Goal: Information Seeking & Learning: Check status

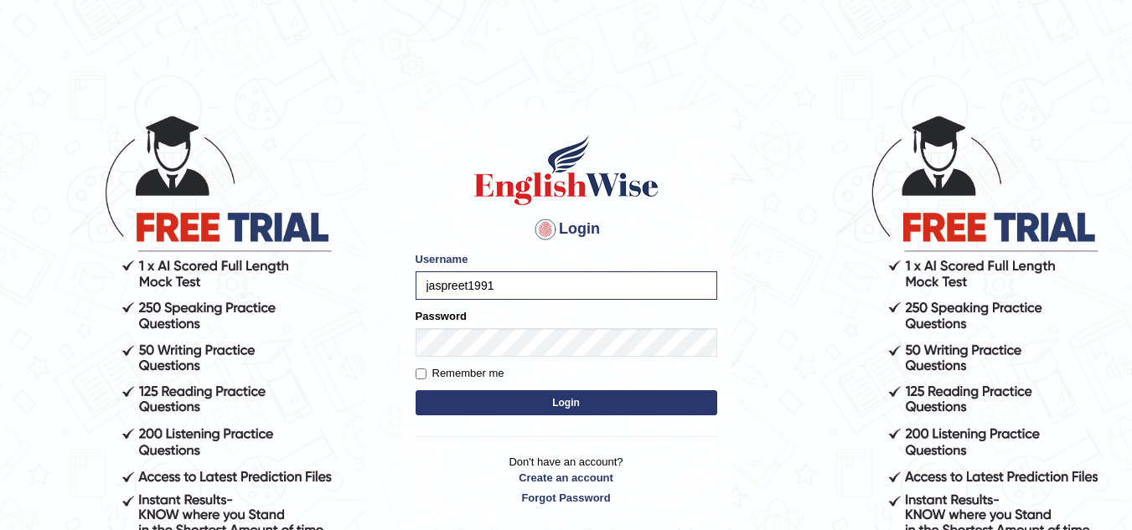
click at [553, 400] on button "Login" at bounding box center [567, 402] width 302 height 25
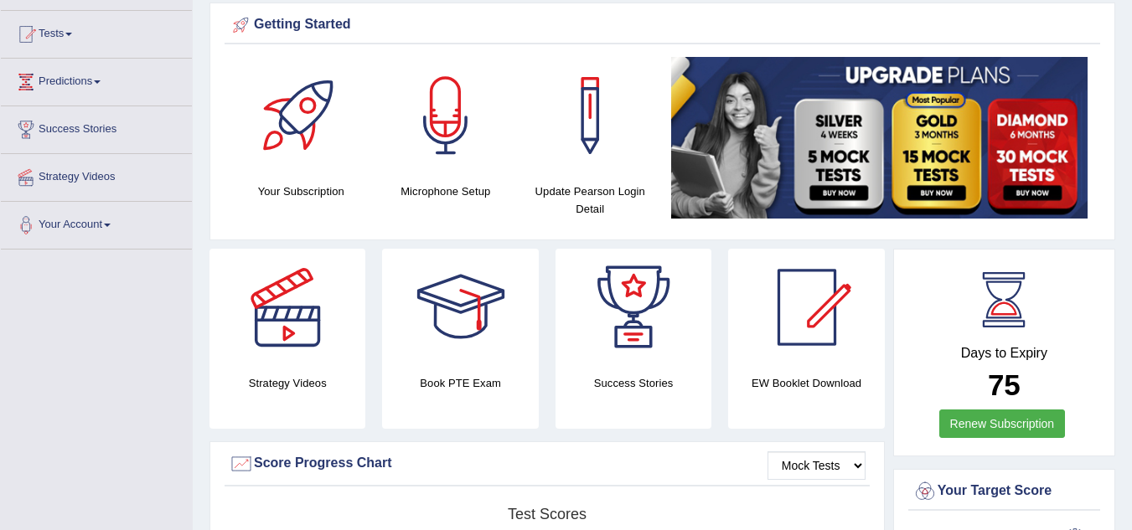
scroll to position [134, 0]
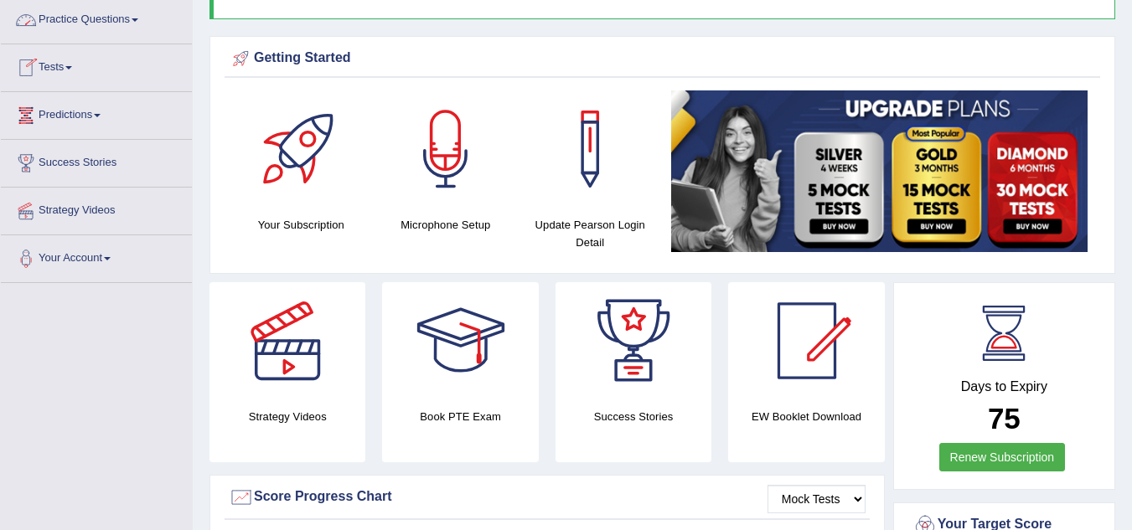
click at [75, 61] on link "Tests" at bounding box center [96, 65] width 191 height 42
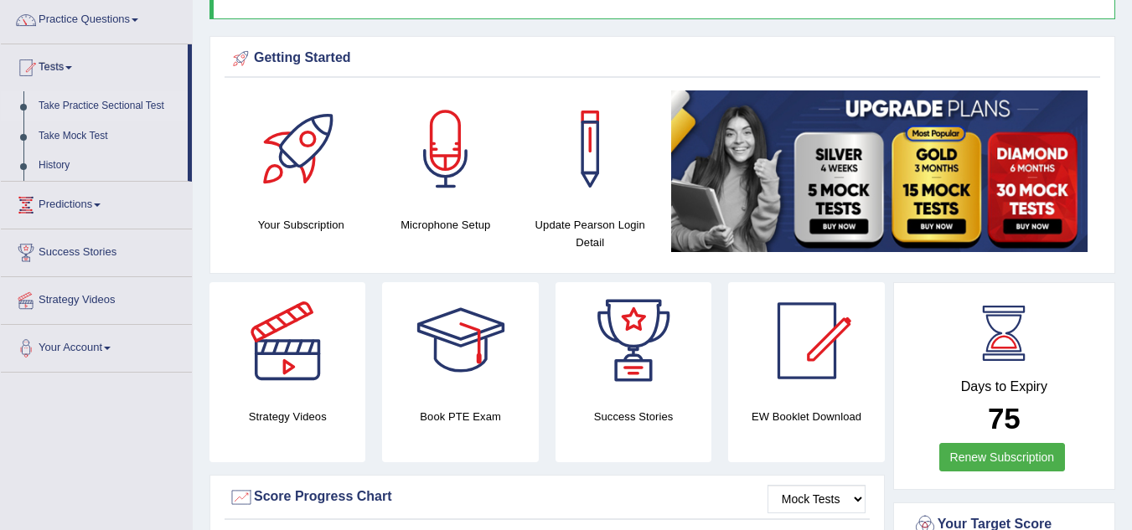
click at [91, 106] on link "Take Practice Sectional Test" at bounding box center [109, 106] width 157 height 30
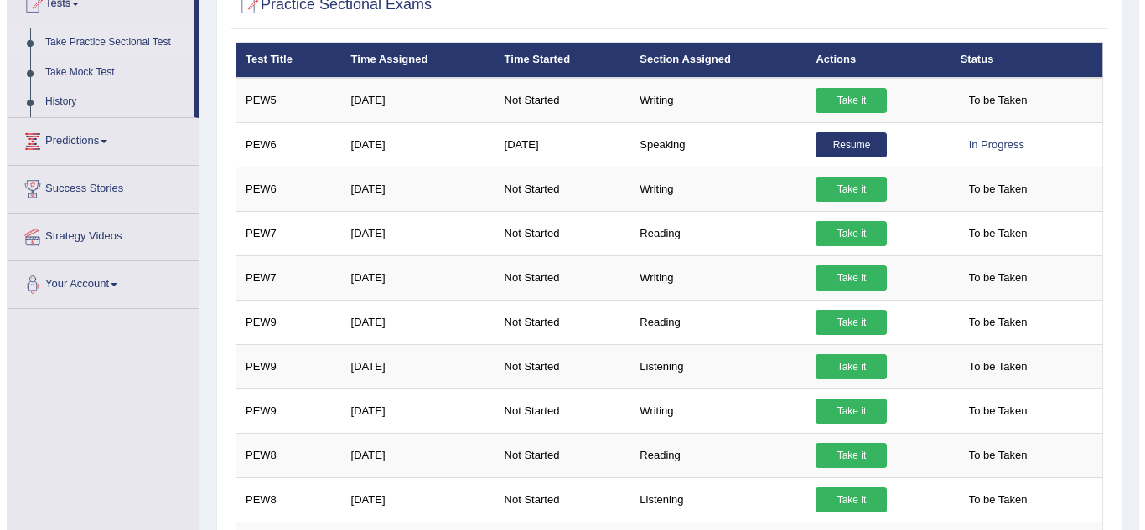
scroll to position [201, 0]
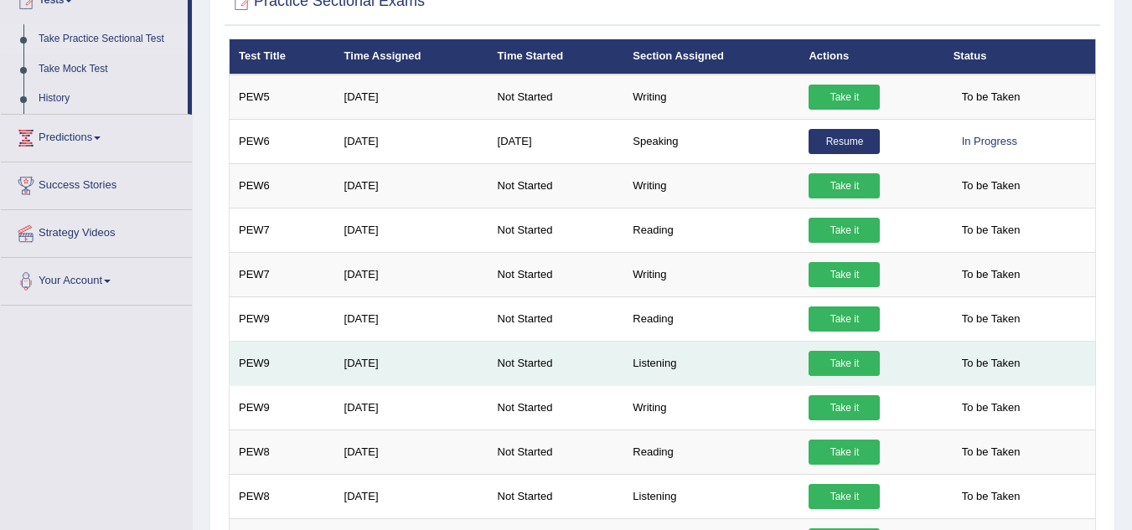
click at [833, 364] on link "Take it" at bounding box center [844, 363] width 71 height 25
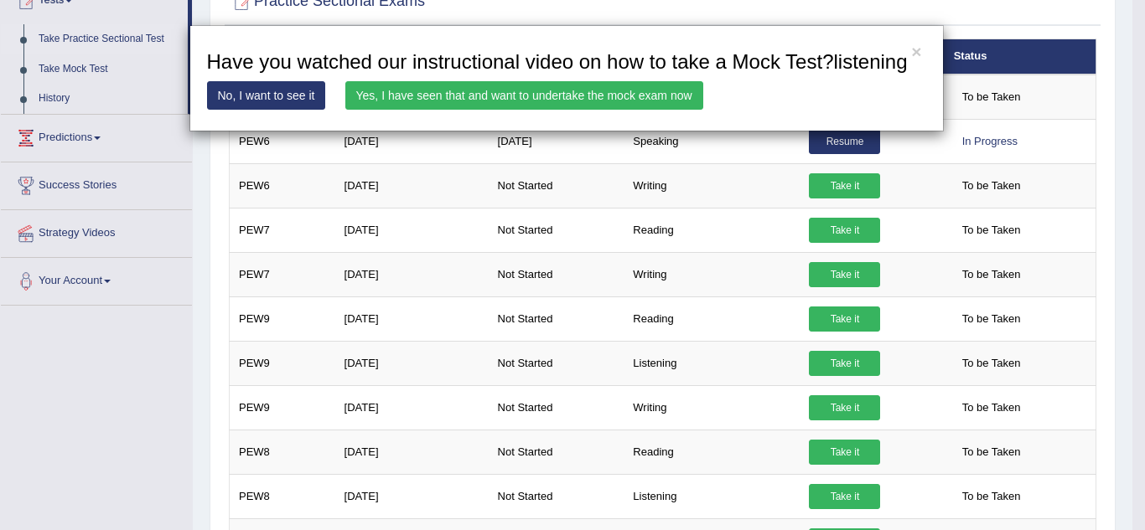
click at [567, 96] on link "Yes, I have seen that and want to undertake the mock exam now" at bounding box center [524, 95] width 358 height 28
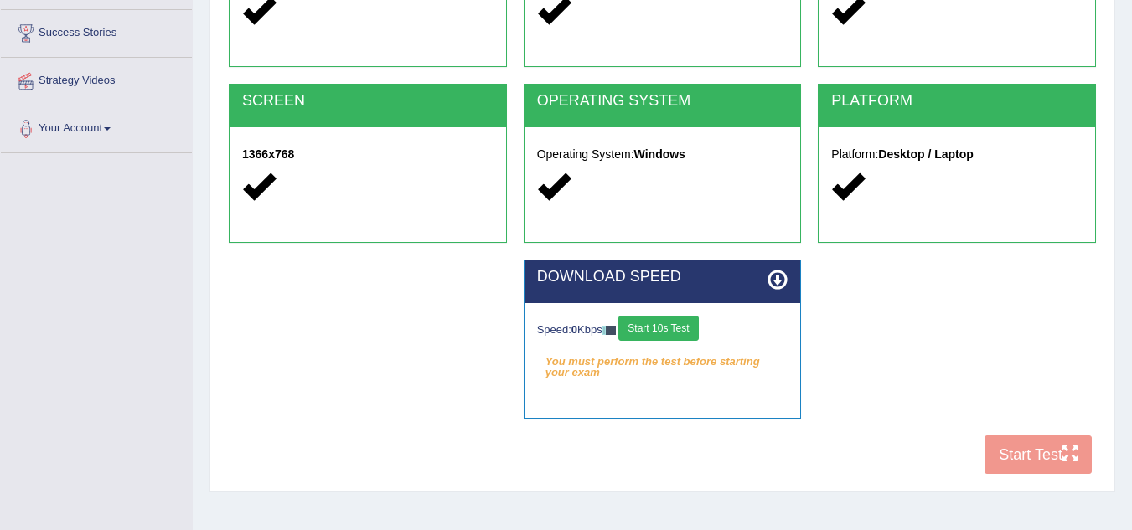
scroll to position [268, 0]
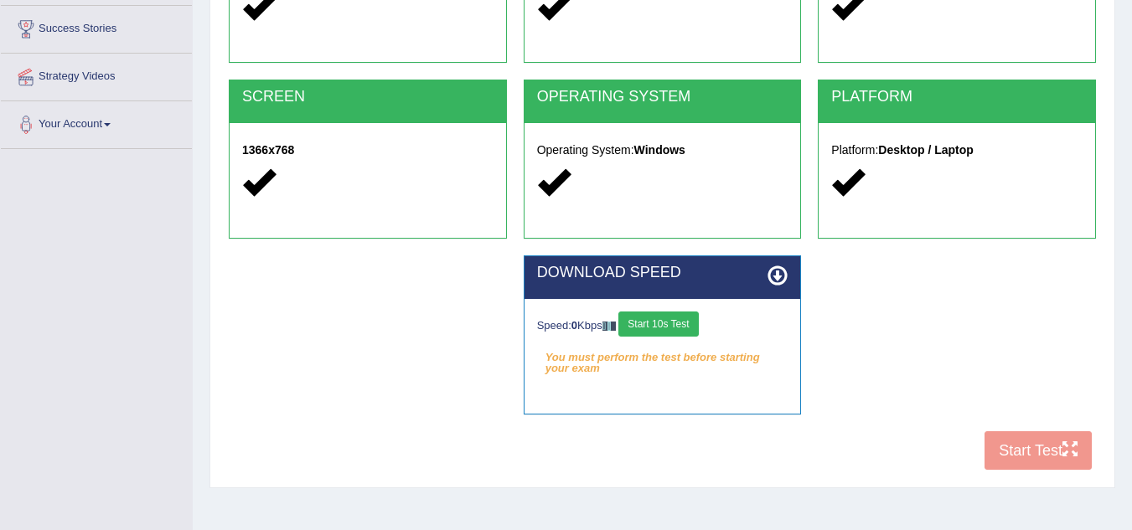
click at [675, 322] on button "Start 10s Test" at bounding box center [658, 324] width 80 height 25
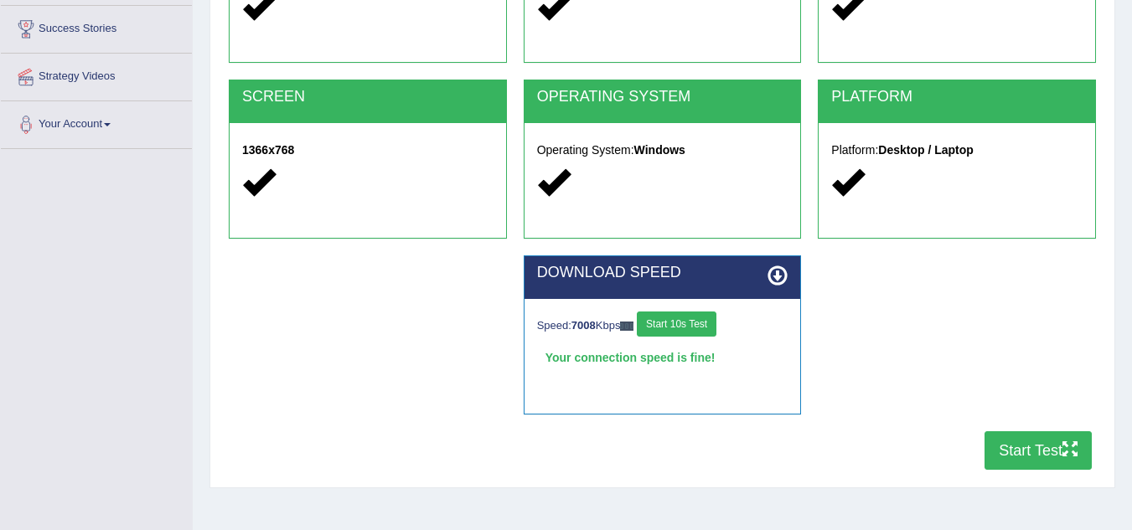
click at [1014, 450] on button "Start Test" at bounding box center [1038, 451] width 107 height 39
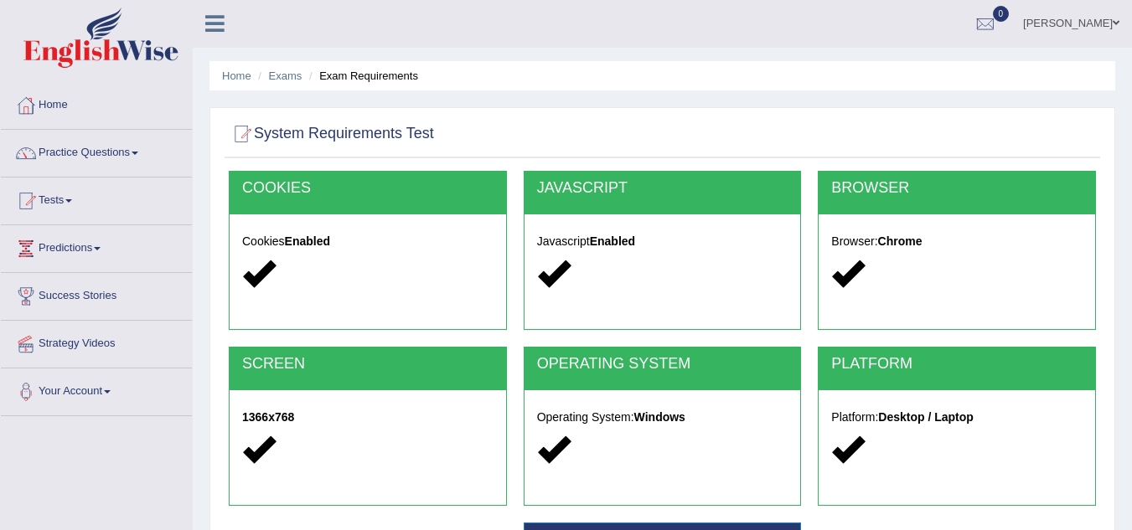
scroll to position [0, 0]
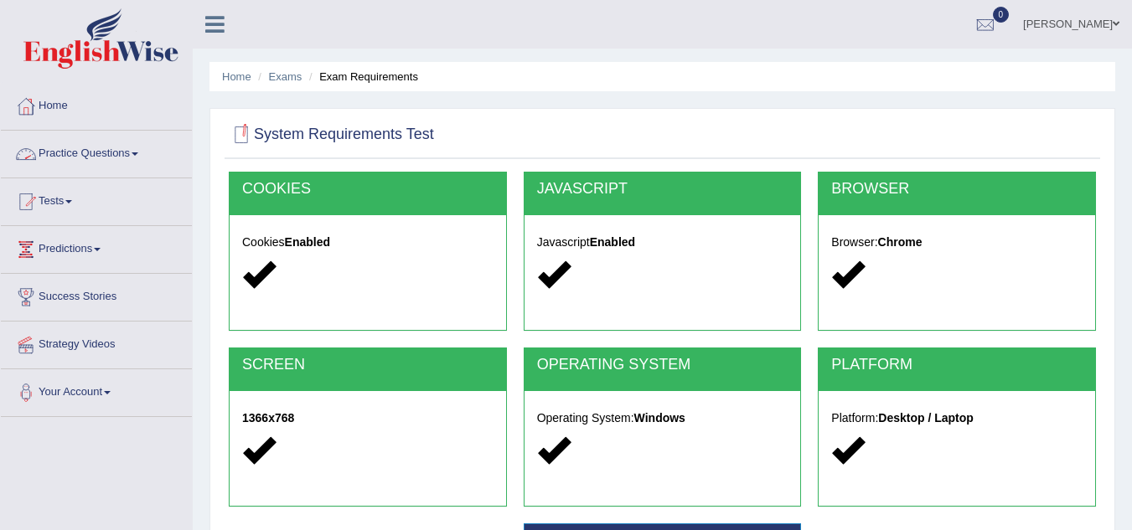
click at [107, 149] on link "Practice Questions" at bounding box center [96, 152] width 191 height 42
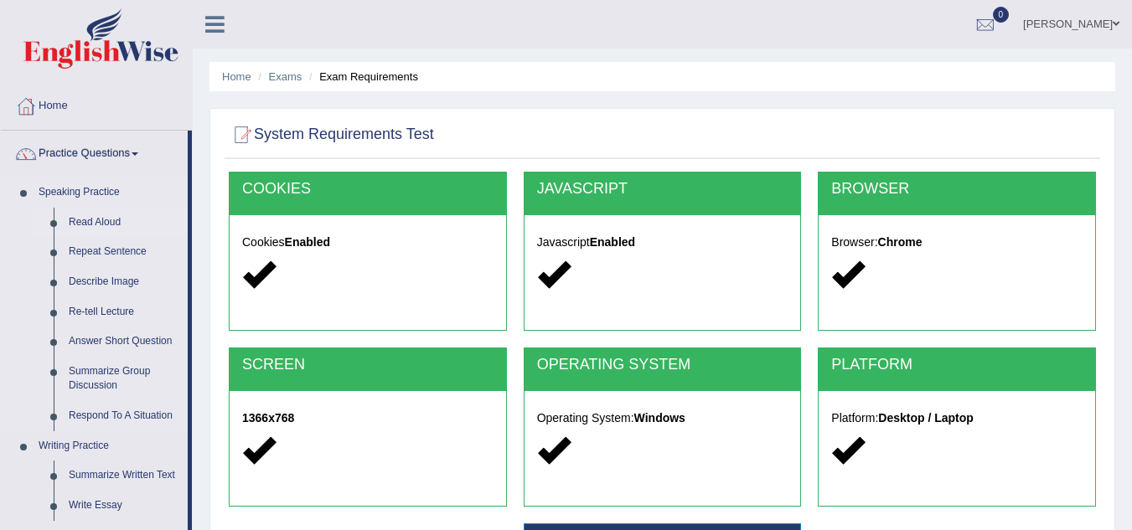
click at [91, 224] on link "Read Aloud" at bounding box center [124, 223] width 127 height 30
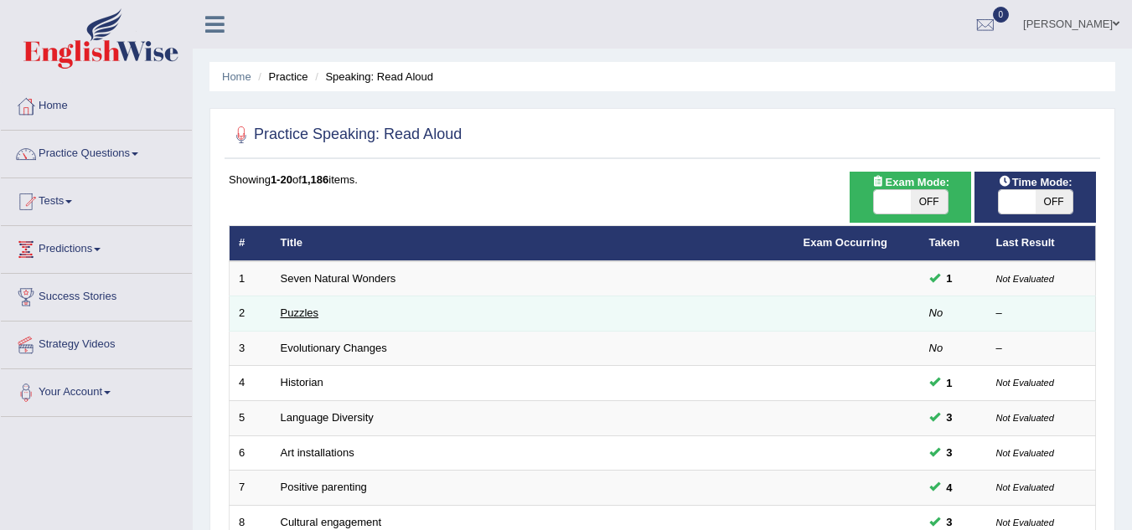
click at [295, 316] on link "Puzzles" at bounding box center [300, 313] width 39 height 13
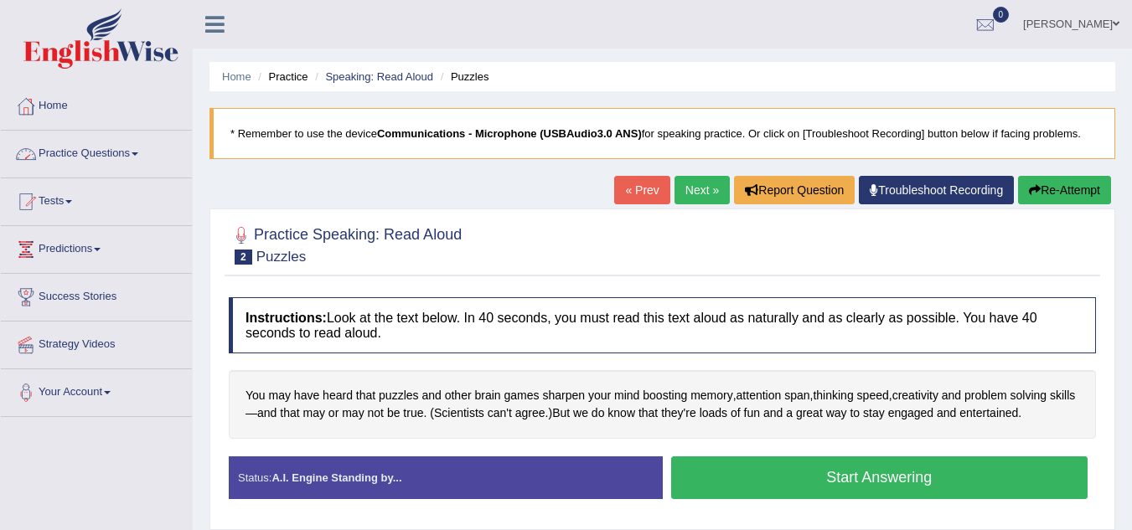
click at [77, 155] on link "Practice Questions" at bounding box center [96, 152] width 191 height 42
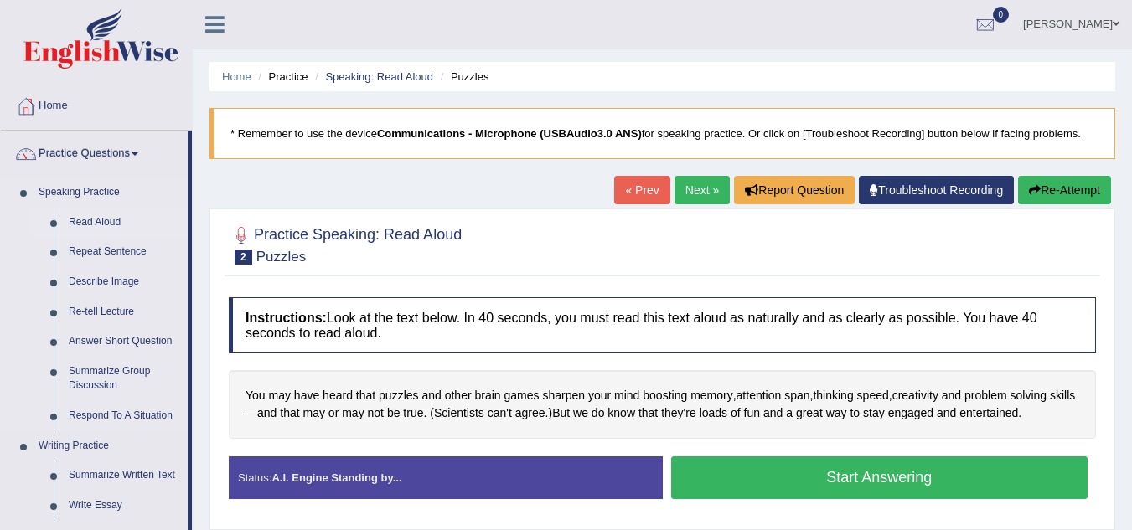
click at [83, 220] on link "Read Aloud" at bounding box center [124, 223] width 127 height 30
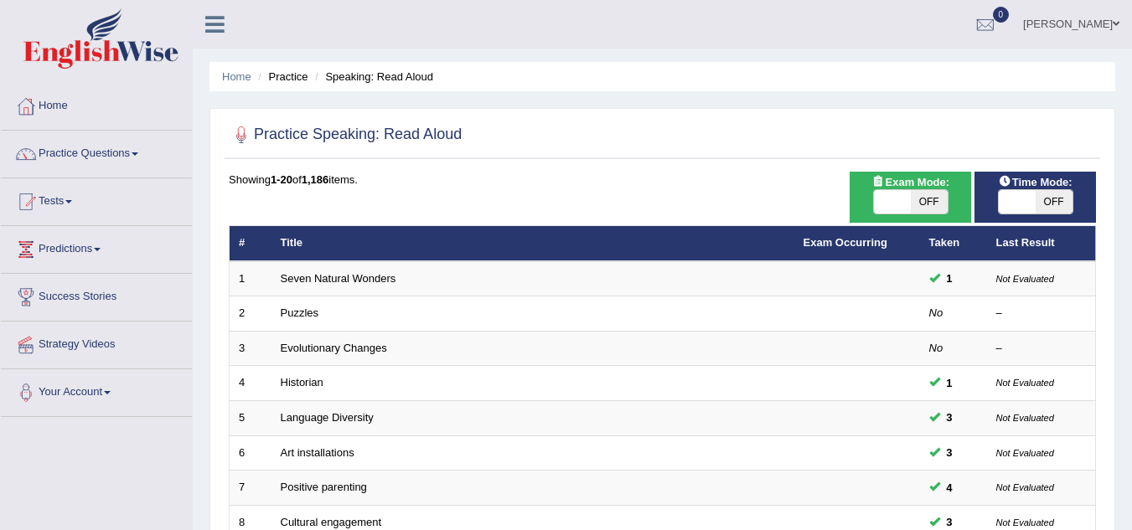
click at [1047, 208] on span "OFF" at bounding box center [1054, 201] width 37 height 23
checkbox input "true"
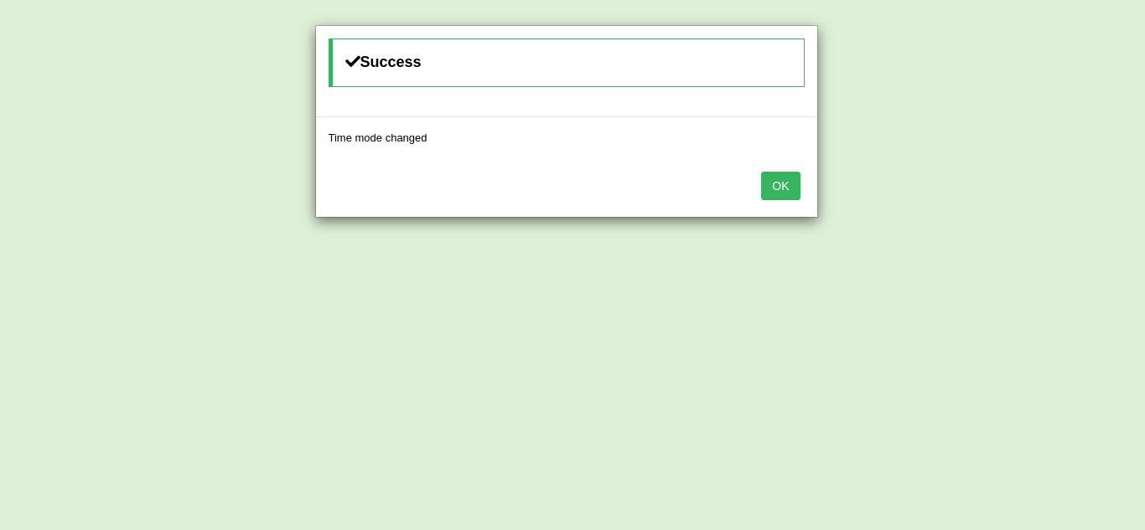
click at [781, 182] on button "OK" at bounding box center [780, 186] width 39 height 28
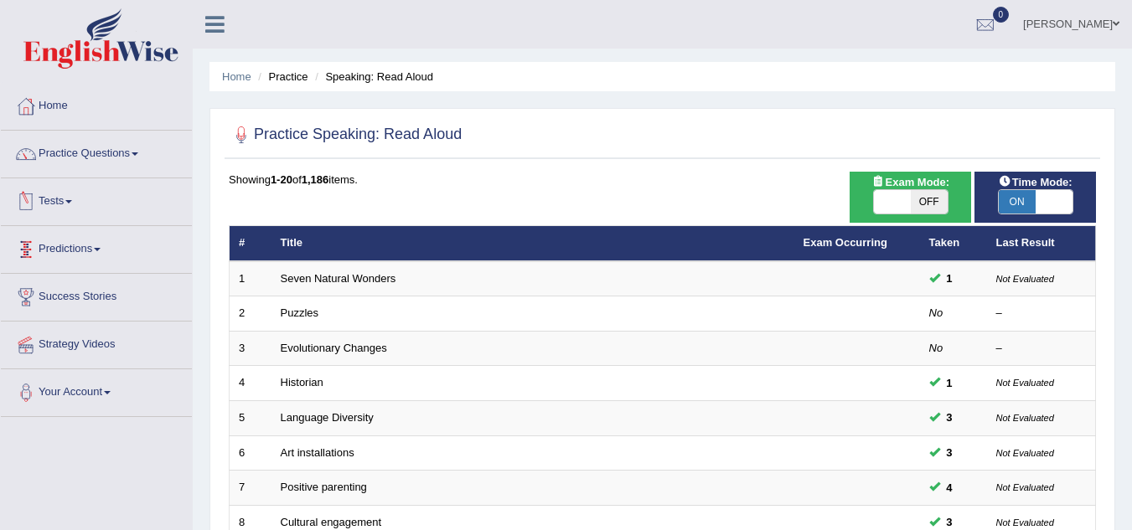
click at [60, 197] on link "Tests" at bounding box center [96, 199] width 191 height 42
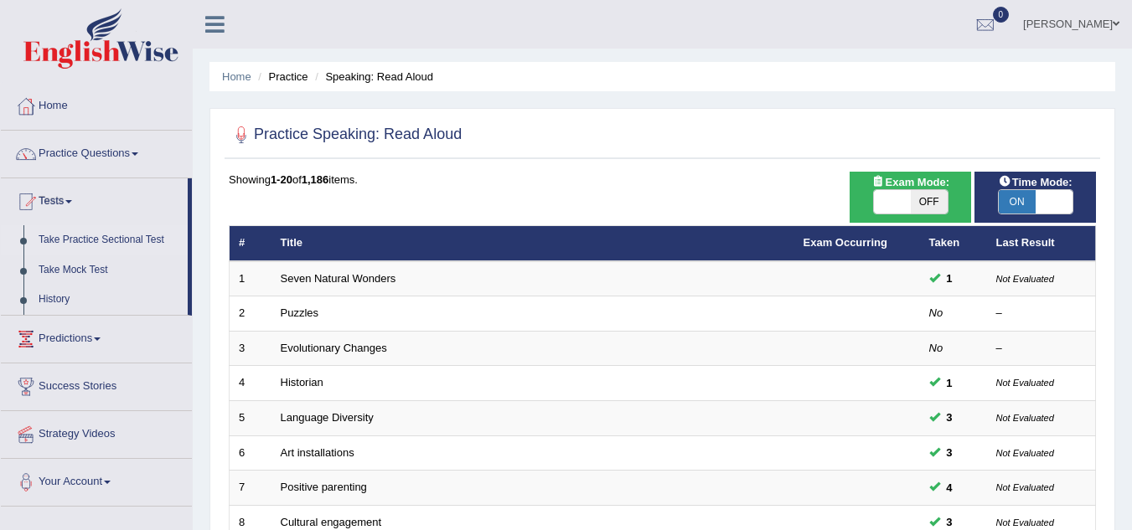
click at [75, 240] on link "Take Practice Sectional Test" at bounding box center [109, 240] width 157 height 30
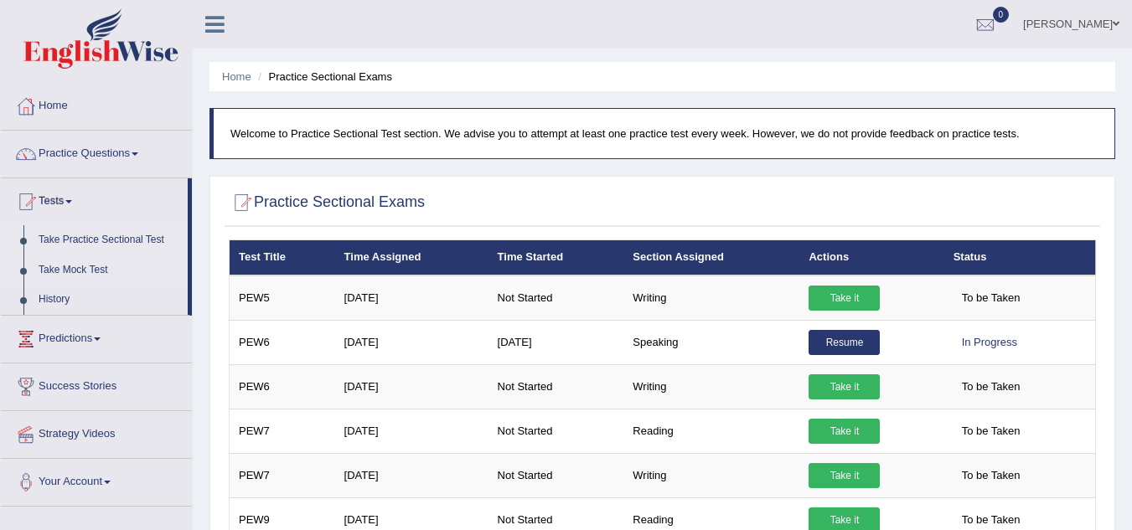
click at [75, 270] on link "Take Mock Test" at bounding box center [109, 271] width 157 height 30
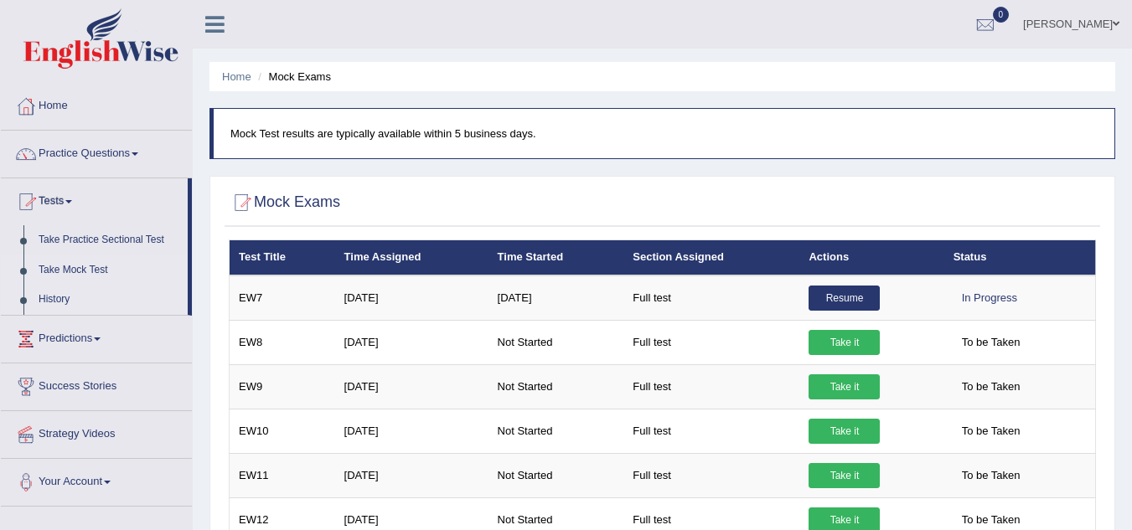
click at [57, 301] on link "History" at bounding box center [109, 300] width 157 height 30
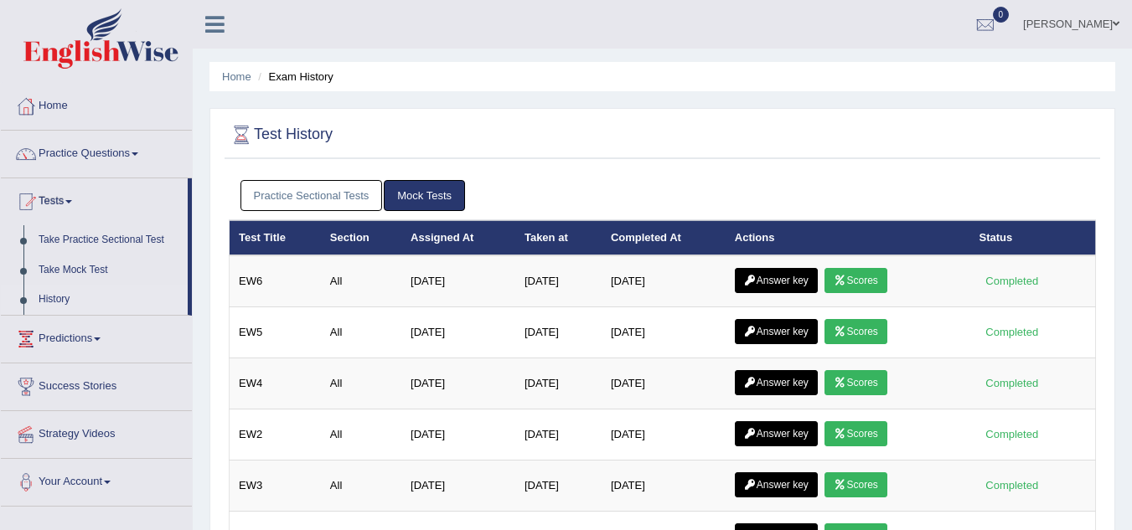
click at [349, 188] on link "Practice Sectional Tests" at bounding box center [311, 195] width 142 height 31
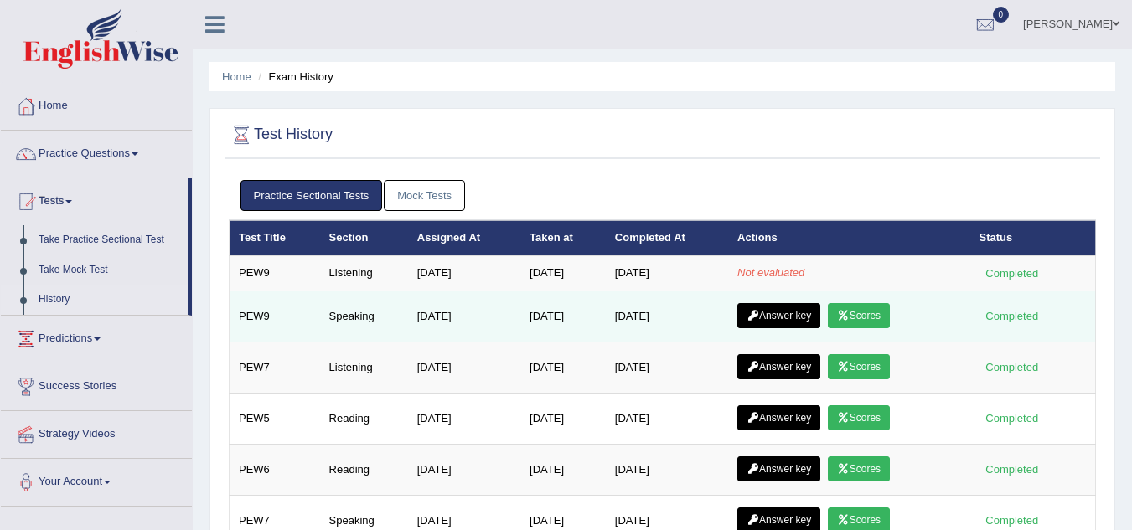
click at [880, 311] on link "Scores" at bounding box center [859, 315] width 62 height 25
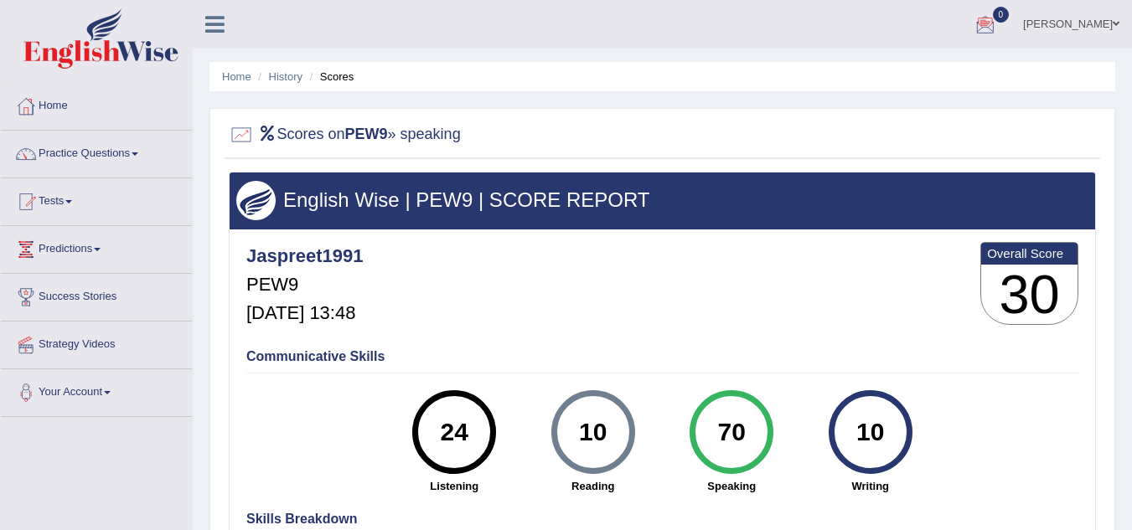
click at [998, 17] on div at bounding box center [985, 25] width 25 height 25
click at [931, 68] on link "See All Alerts" at bounding box center [884, 70] width 93 height 18
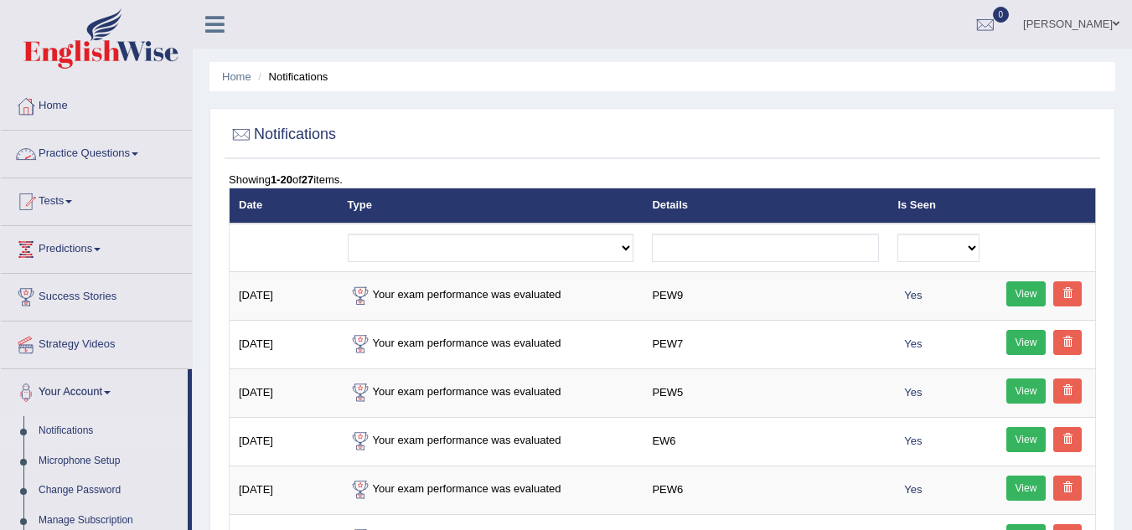
click at [75, 149] on link "Practice Questions" at bounding box center [96, 152] width 191 height 42
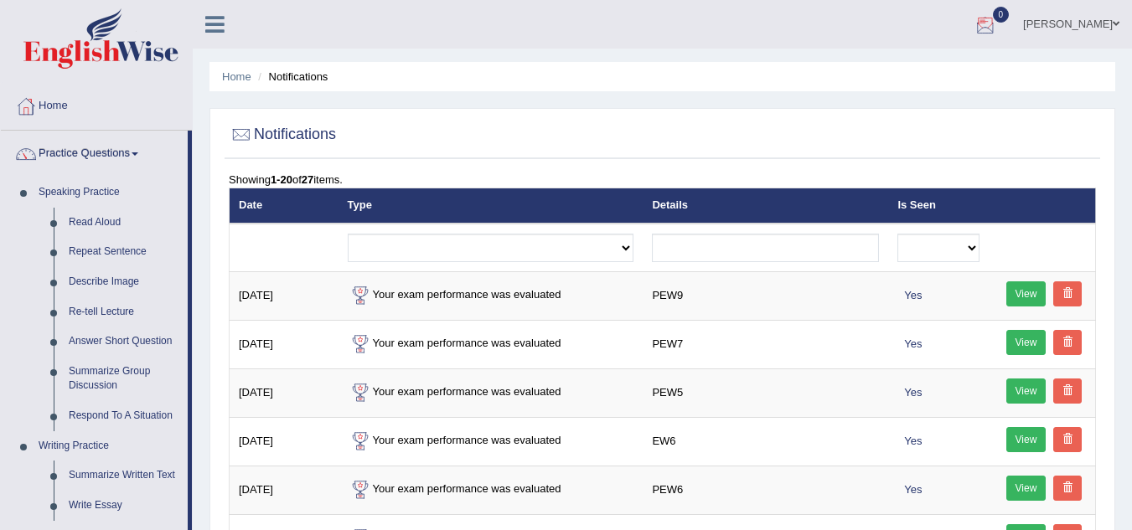
click at [998, 26] on div at bounding box center [985, 25] width 25 height 25
click at [928, 69] on icon at bounding box center [924, 70] width 7 height 13
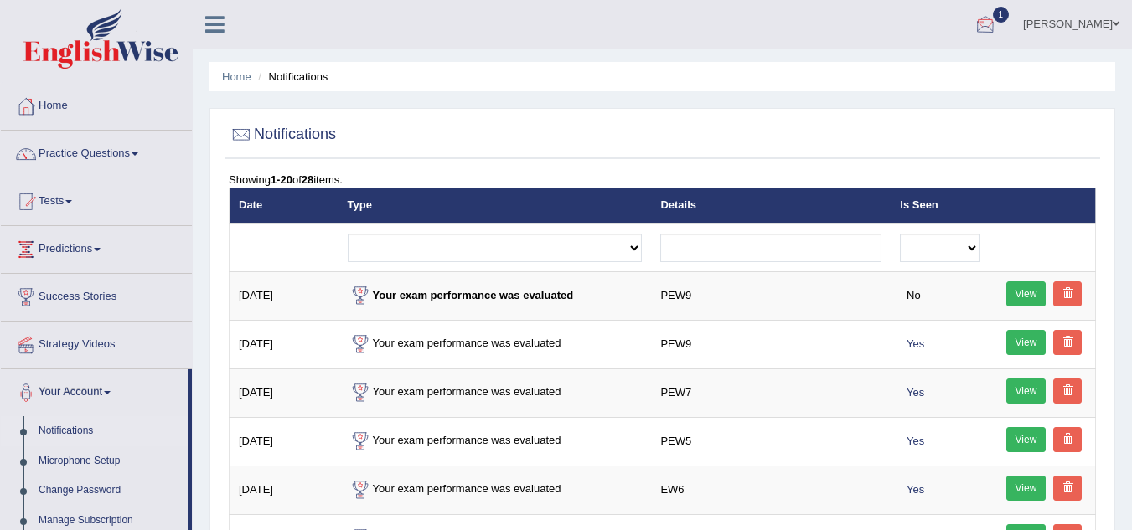
click at [998, 23] on div at bounding box center [985, 25] width 25 height 25
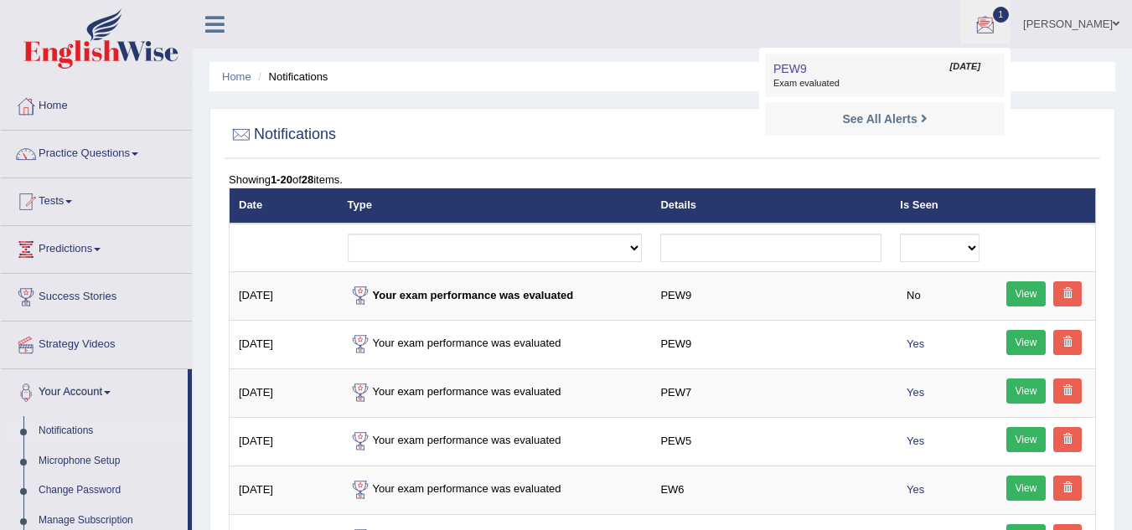
click at [882, 80] on span "Exam evaluated" at bounding box center [884, 83] width 223 height 13
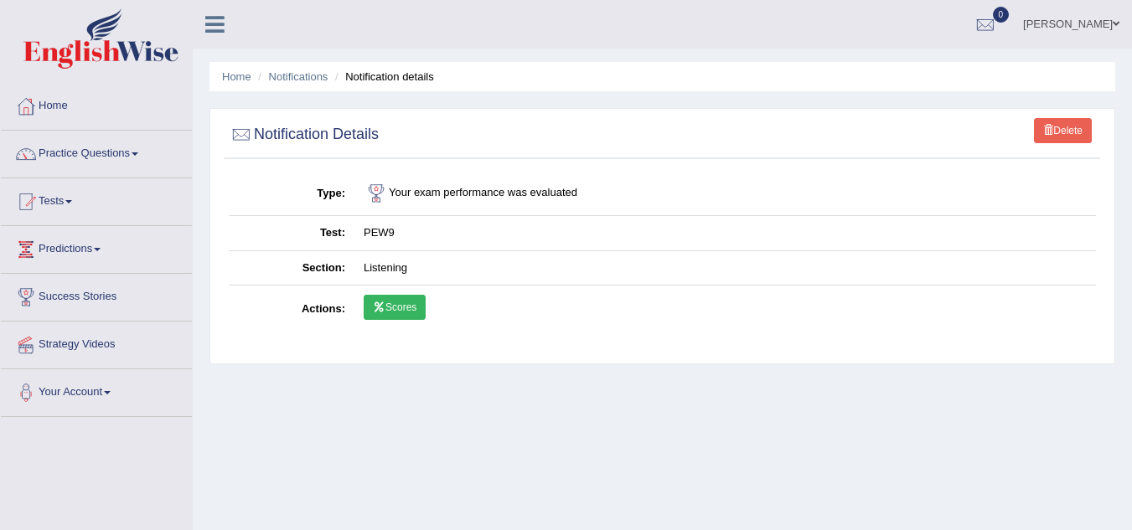
click at [396, 305] on link "Scores" at bounding box center [395, 307] width 62 height 25
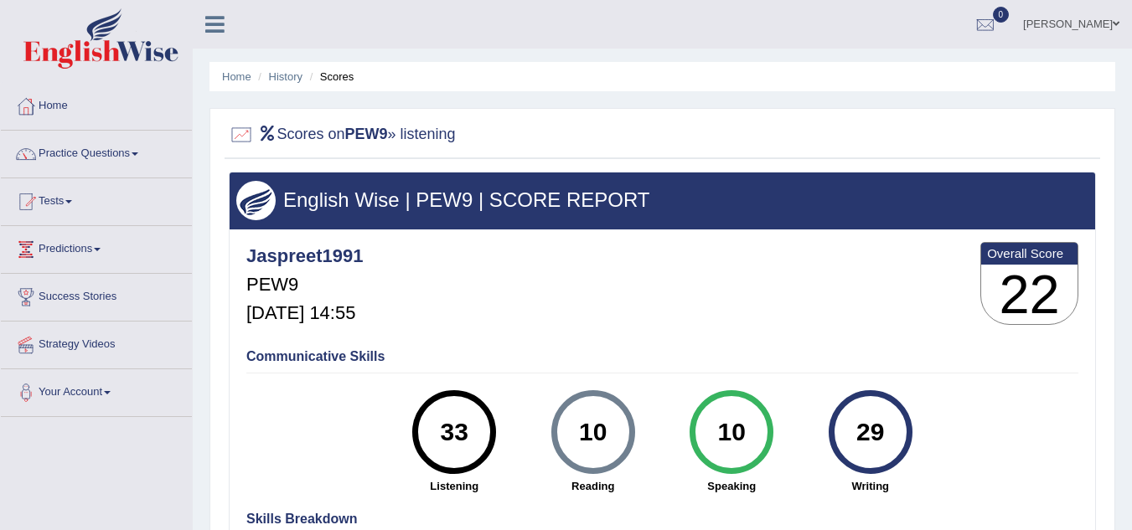
click at [1131, 528] on div "Home History Scores Scores on PEW9 » listening English Wise | PEW9 | SCORE REPO…" at bounding box center [662, 419] width 939 height 838
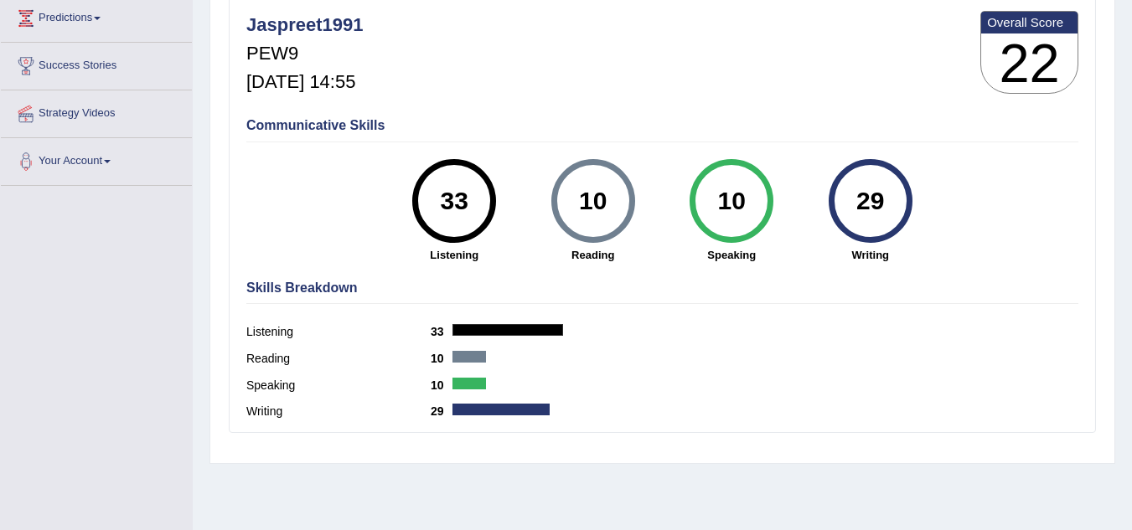
scroll to position [349, 0]
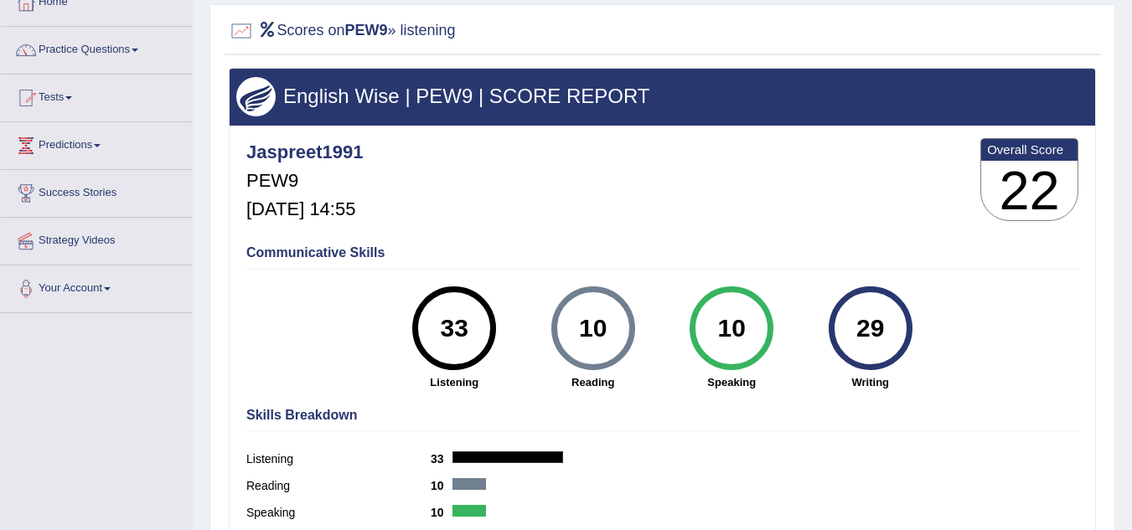
scroll to position [0, 0]
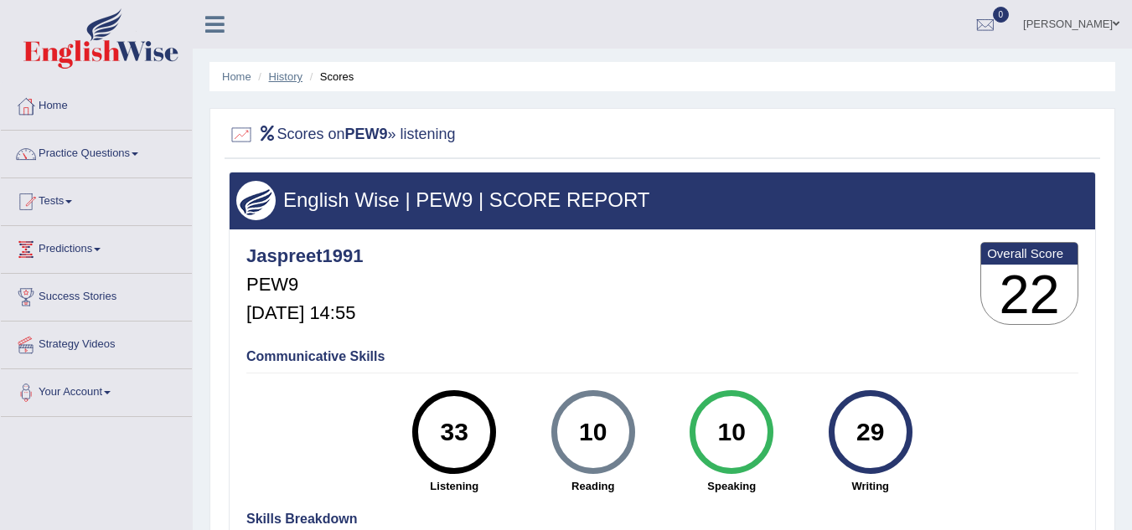
click at [276, 80] on link "History" at bounding box center [286, 76] width 34 height 13
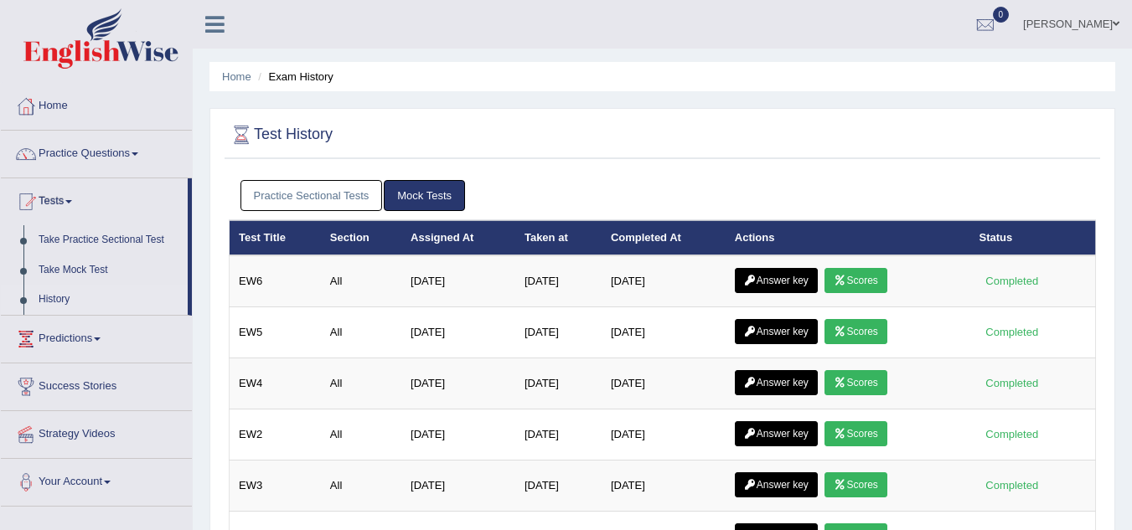
click at [317, 185] on link "Practice Sectional Tests" at bounding box center [311, 195] width 142 height 31
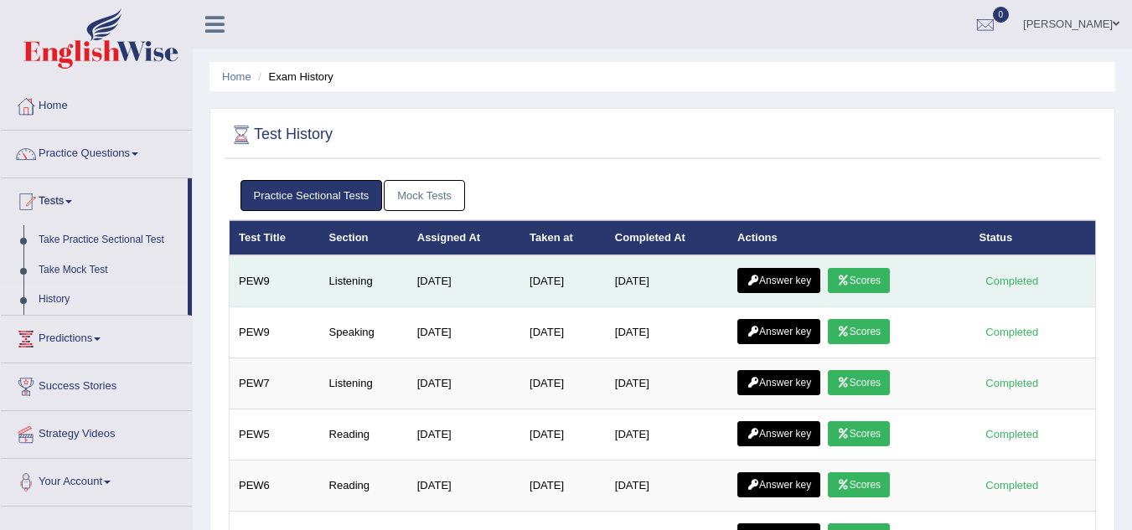
click at [795, 281] on link "Answer key" at bounding box center [778, 280] width 83 height 25
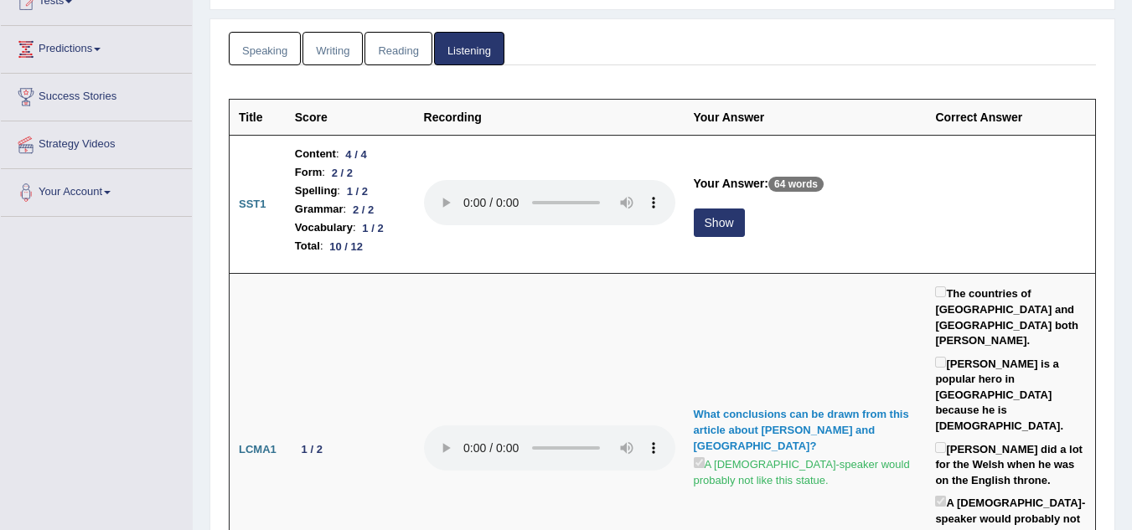
click at [1131, 330] on html "Toggle navigation Home Practice Questions Speaking Practice Read Aloud Repeat S…" at bounding box center [566, 65] width 1132 height 530
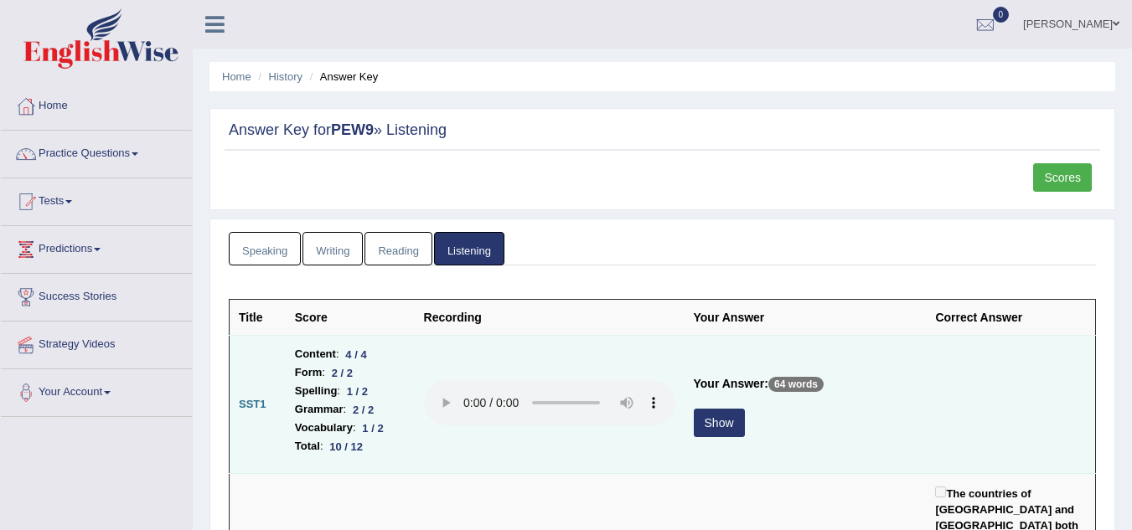
click at [745, 429] on button "Show" at bounding box center [719, 423] width 51 height 28
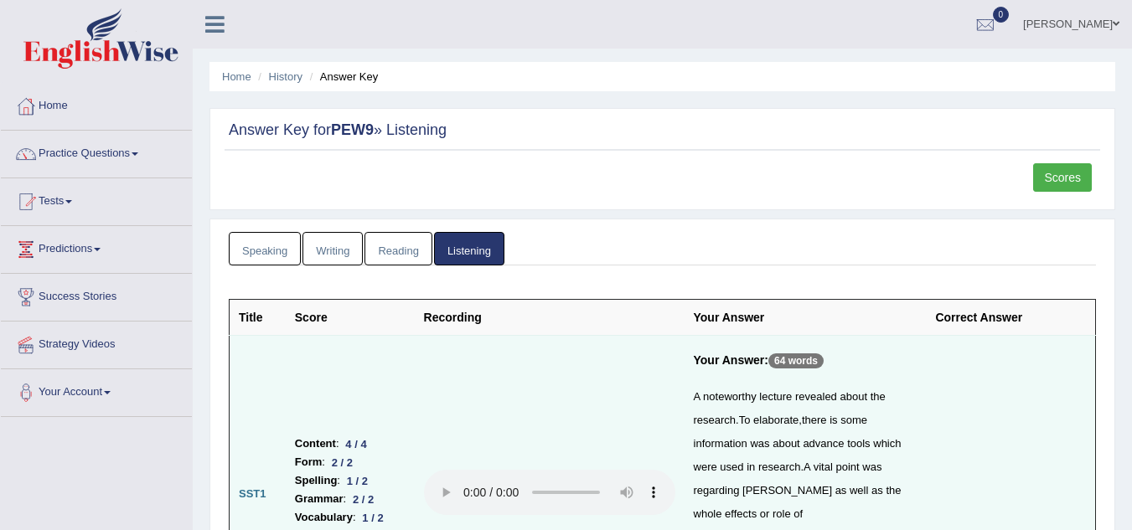
click at [1101, 22] on link "[PERSON_NAME]" at bounding box center [1072, 22] width 122 height 44
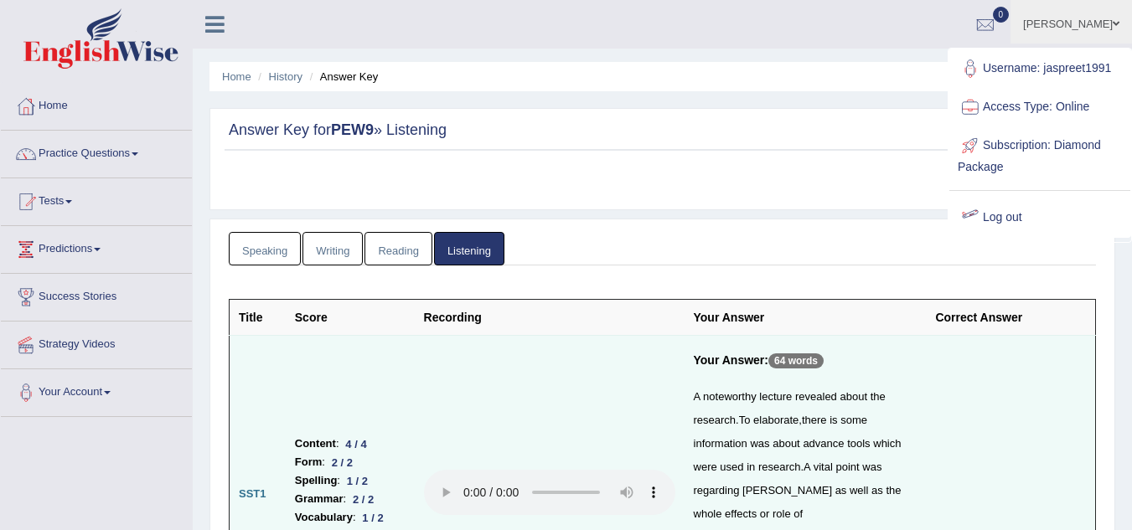
click at [1013, 220] on link "Log out" at bounding box center [1039, 218] width 181 height 39
